Goal: Complete application form

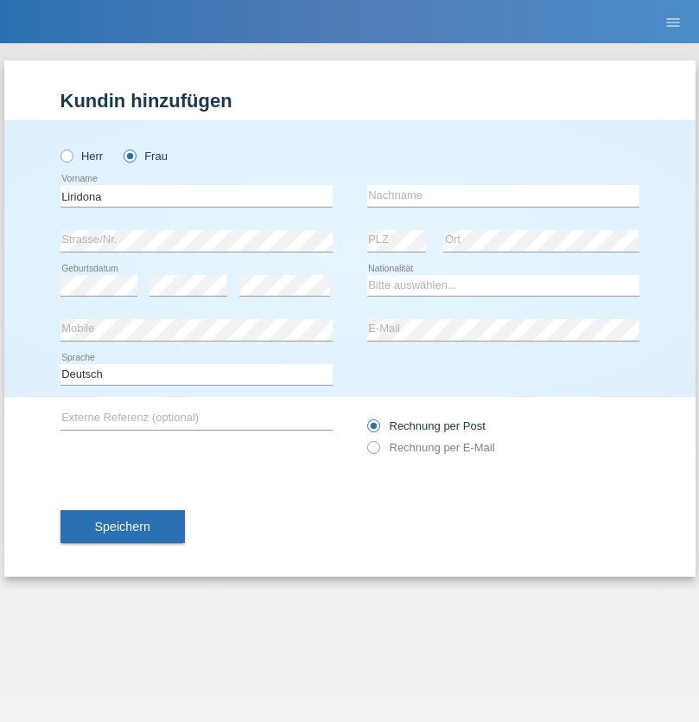
type input "Liridona"
click at [503, 195] on input "text" at bounding box center [503, 196] width 272 height 22
type input "Avduli"
select select "RS"
select select "C"
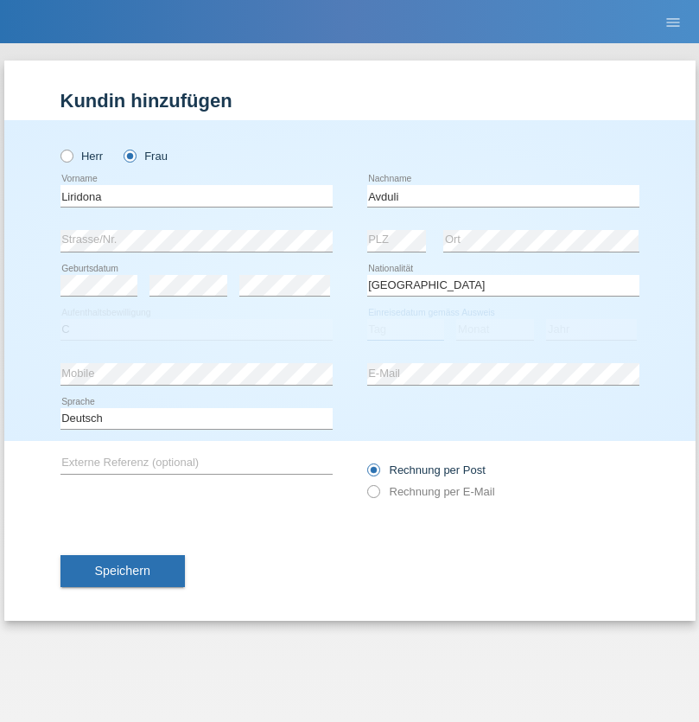
select select "05"
select select "02"
select select "1995"
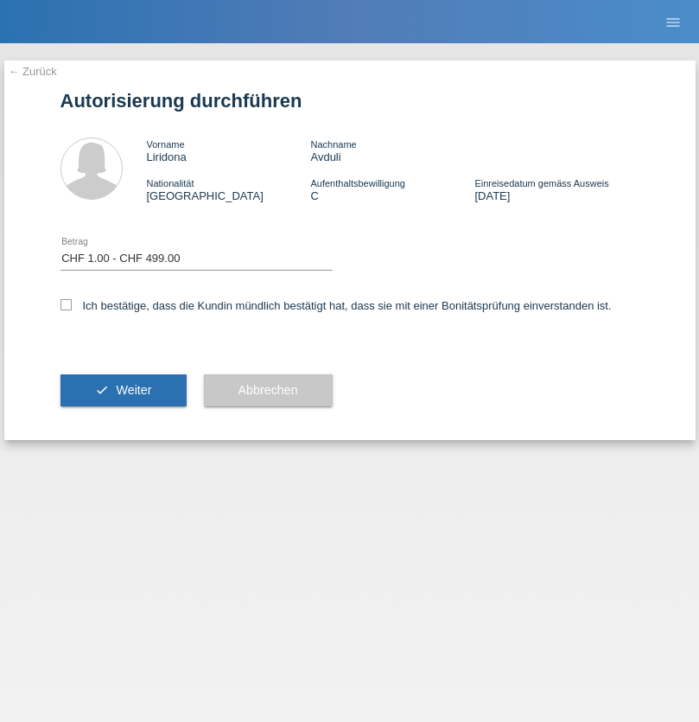
select select "1"
checkbox input "true"
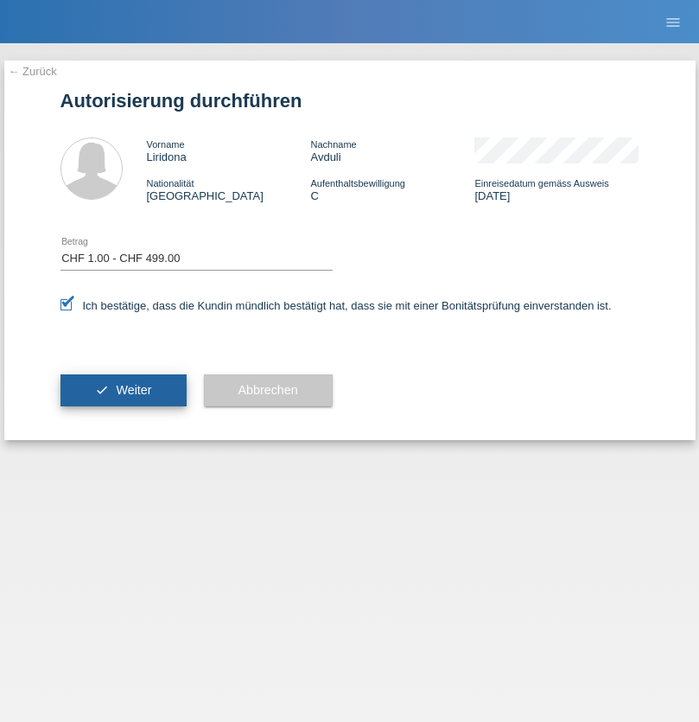
click at [123, 390] on span "Weiter" at bounding box center [133, 390] width 35 height 14
